Goal: Navigation & Orientation: Understand site structure

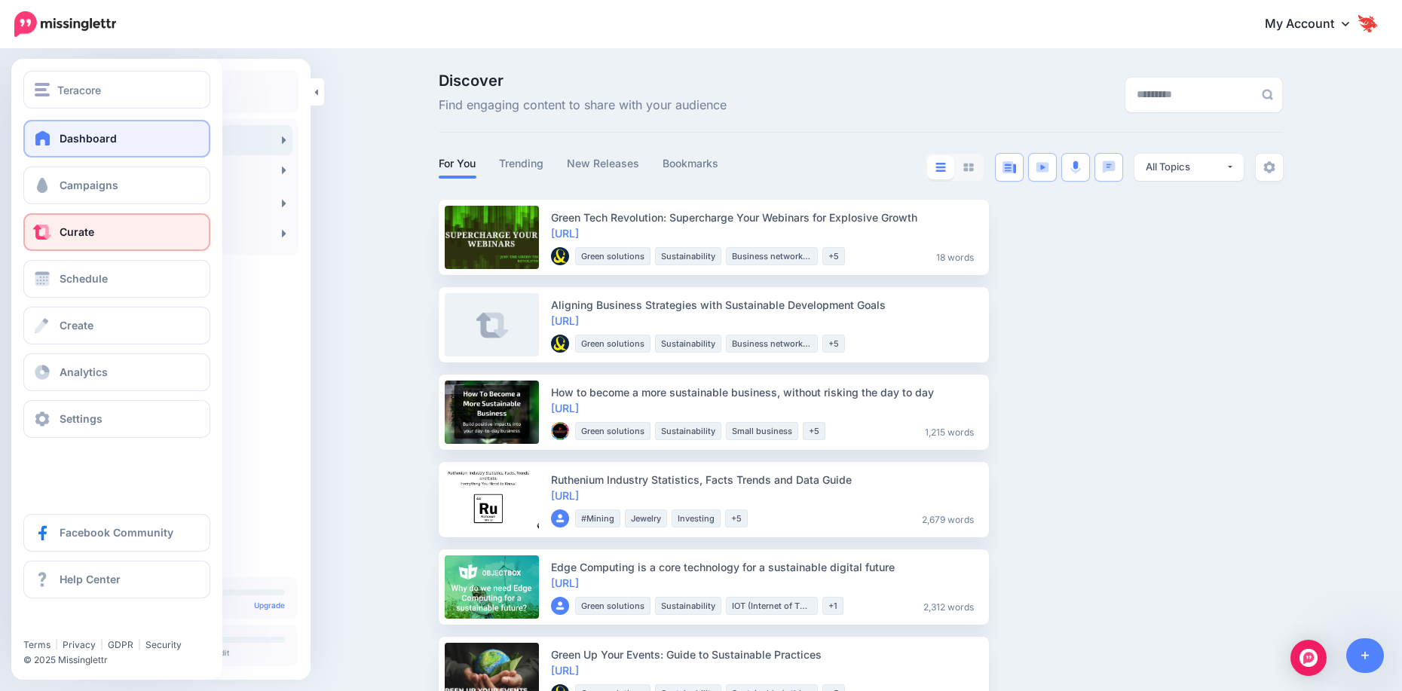
click at [76, 136] on span "Dashboard" at bounding box center [88, 138] width 57 height 13
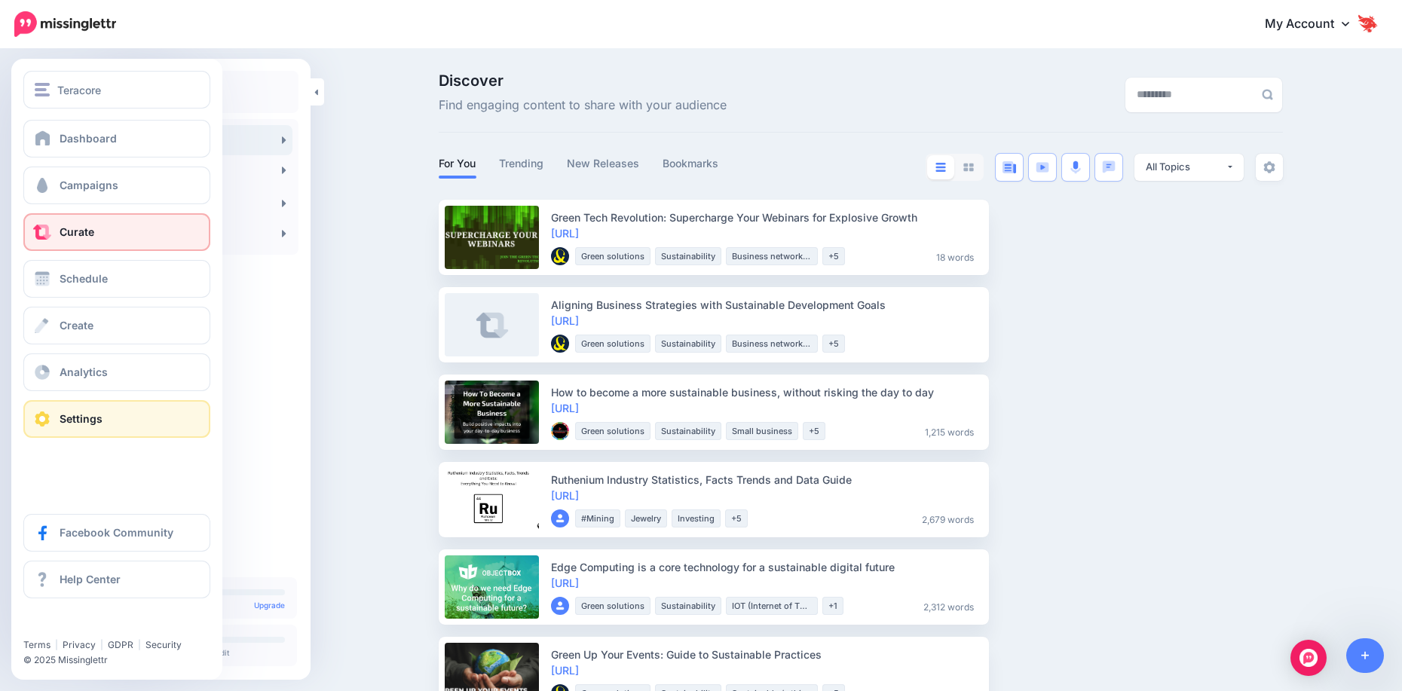
click at [90, 412] on span "Settings" at bounding box center [81, 418] width 43 height 13
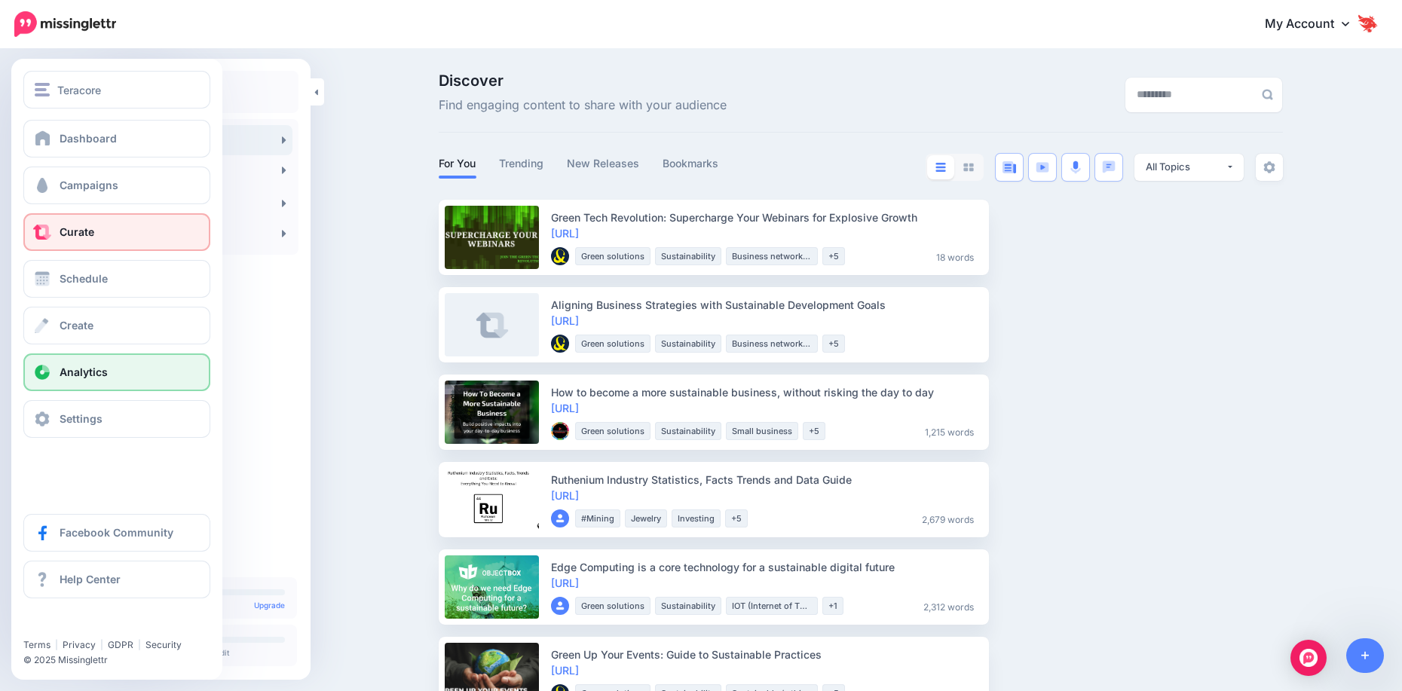
click at [103, 385] on link "Analytics" at bounding box center [116, 373] width 187 height 38
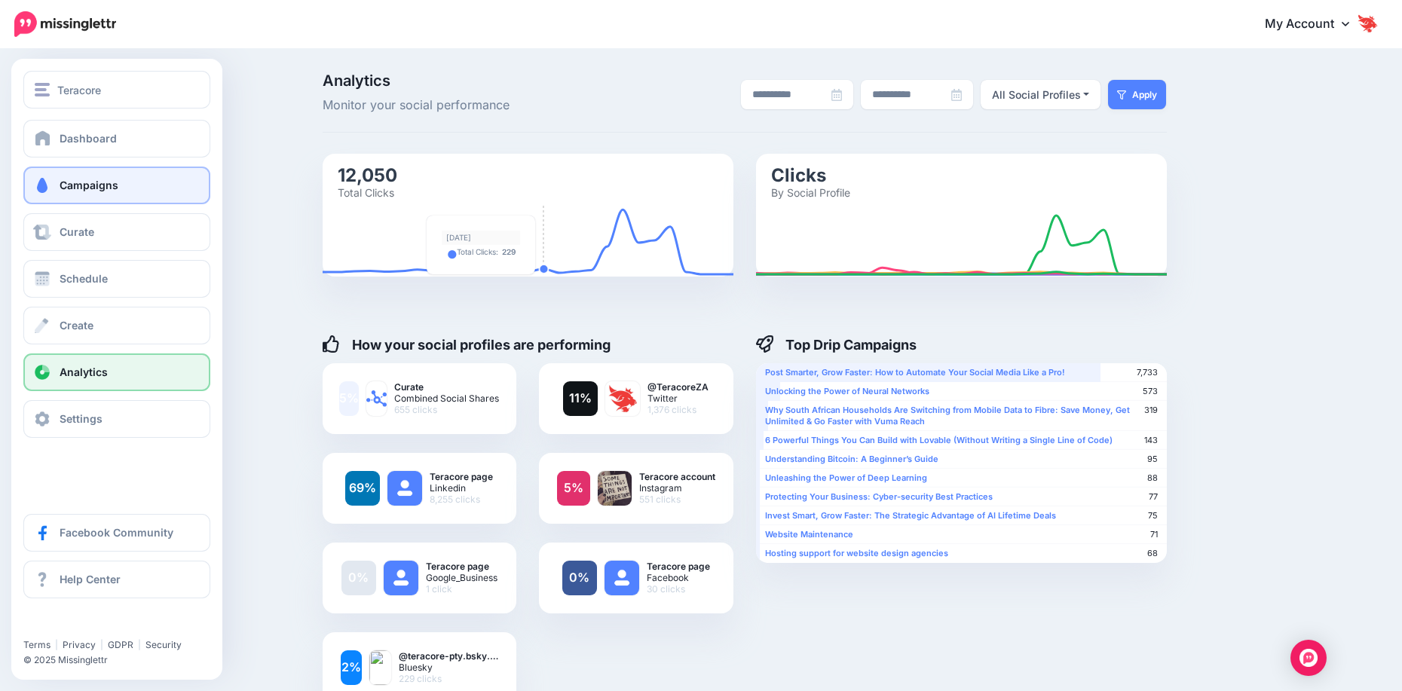
click at [78, 195] on link "Campaigns" at bounding box center [116, 186] width 187 height 38
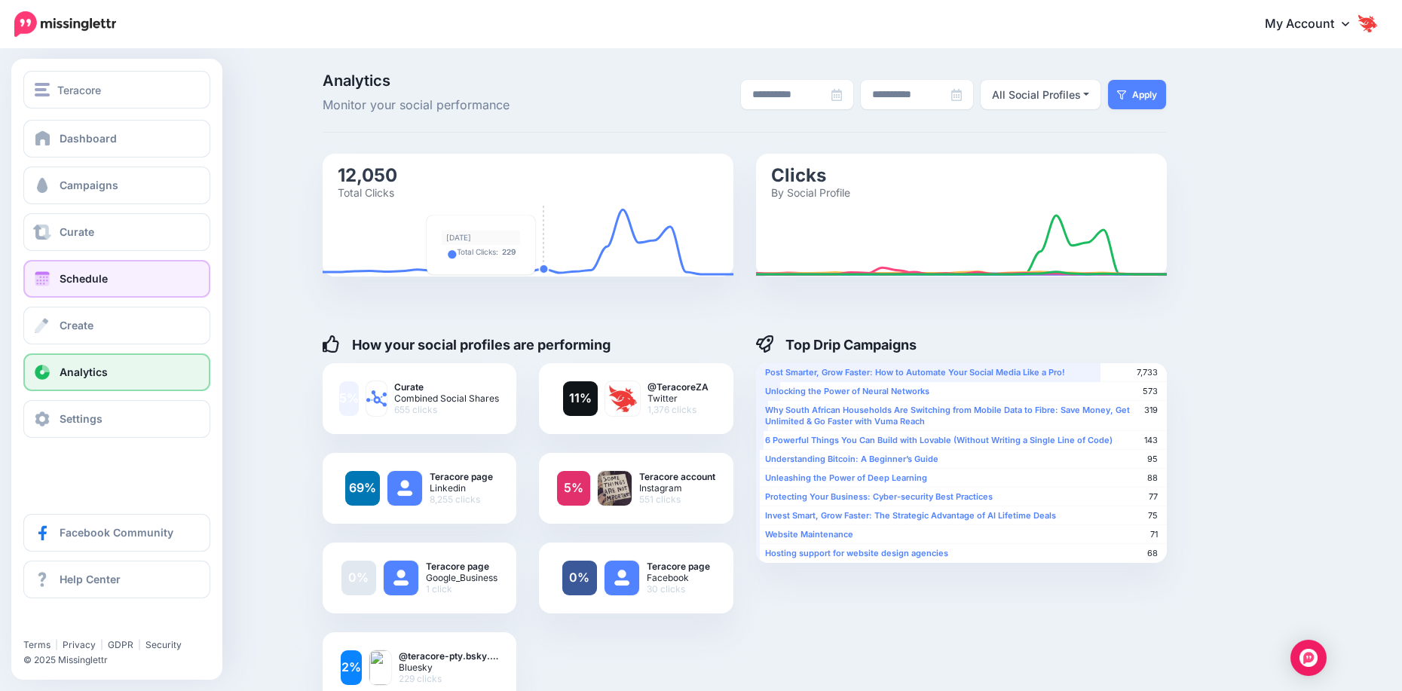
click at [81, 273] on span "Schedule" at bounding box center [84, 278] width 48 height 13
